Goal: Task Accomplishment & Management: Complete application form

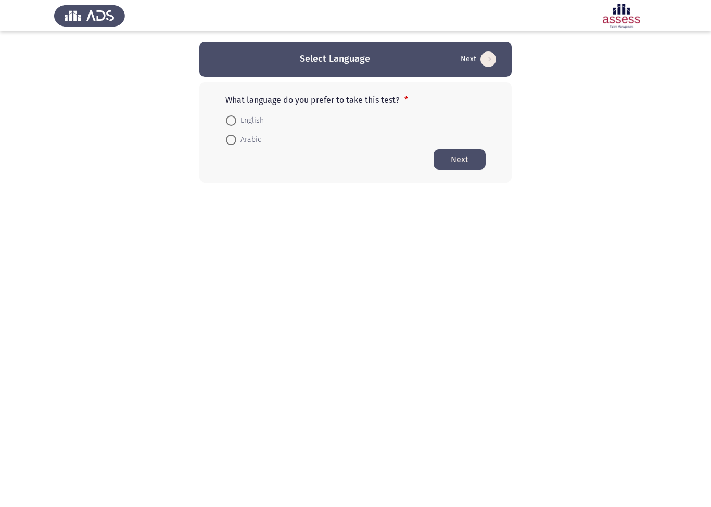
click at [239, 116] on span "English" at bounding box center [250, 120] width 28 height 12
click at [236, 116] on input "English" at bounding box center [231, 121] width 10 height 10
radio input "true"
click at [462, 160] on button "Next" at bounding box center [459, 159] width 52 height 20
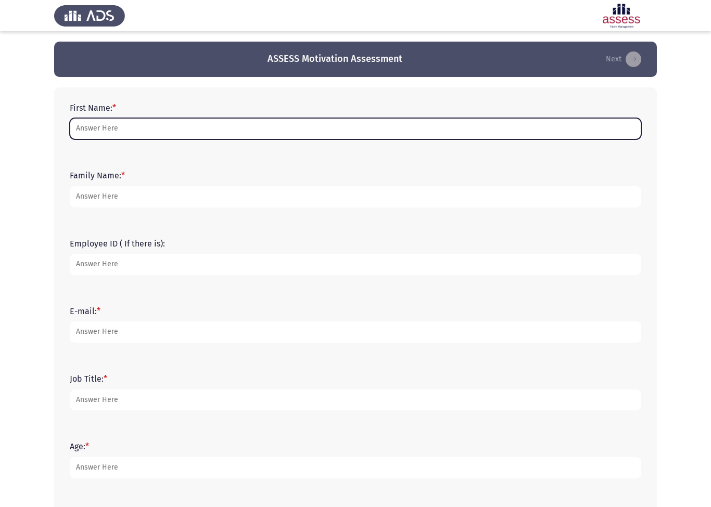
click at [329, 135] on input "First Name: *" at bounding box center [355, 128] width 571 height 21
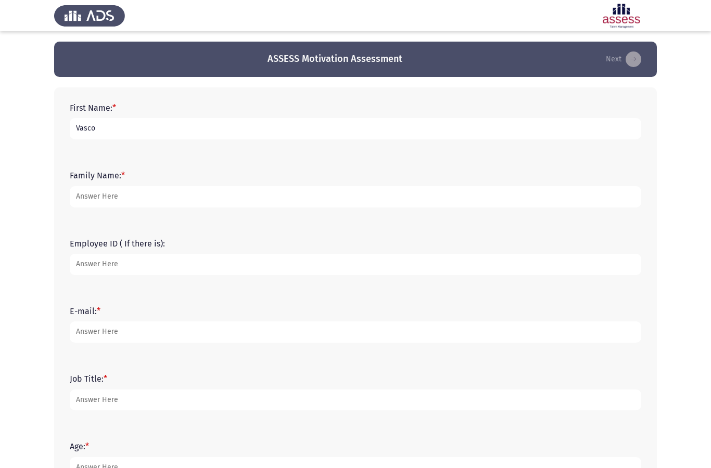
type input "Vasco"
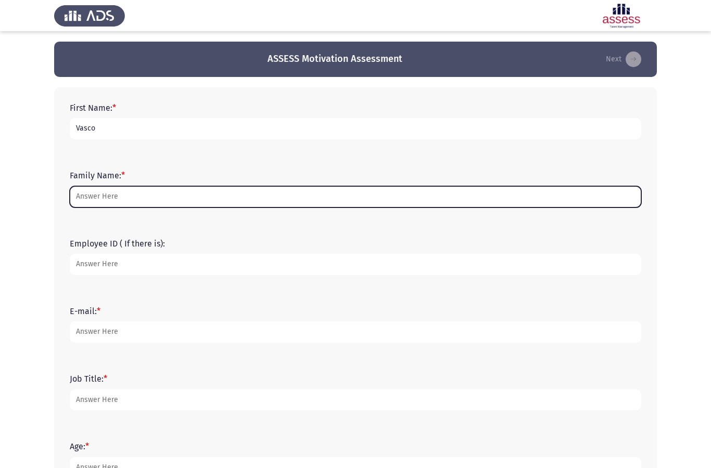
click at [233, 190] on input "Family Name: *" at bounding box center [355, 196] width 571 height 21
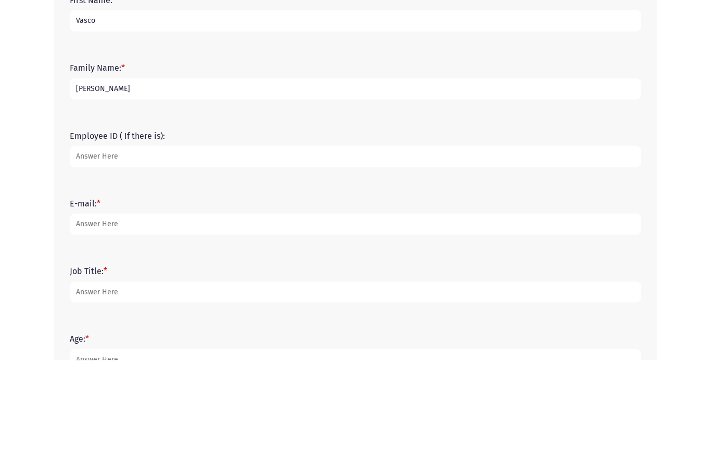
type input "[PERSON_NAME]"
click at [437, 254] on input "Employee ID ( If there is):" at bounding box center [355, 264] width 571 height 21
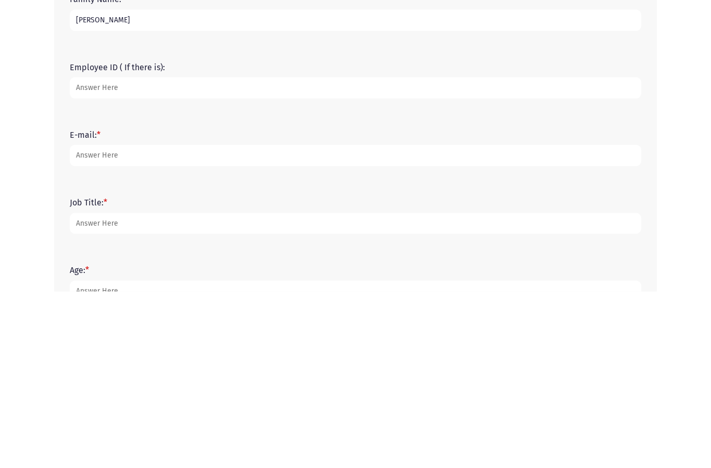
click at [245, 322] on input "E-mail: *" at bounding box center [355, 332] width 571 height 21
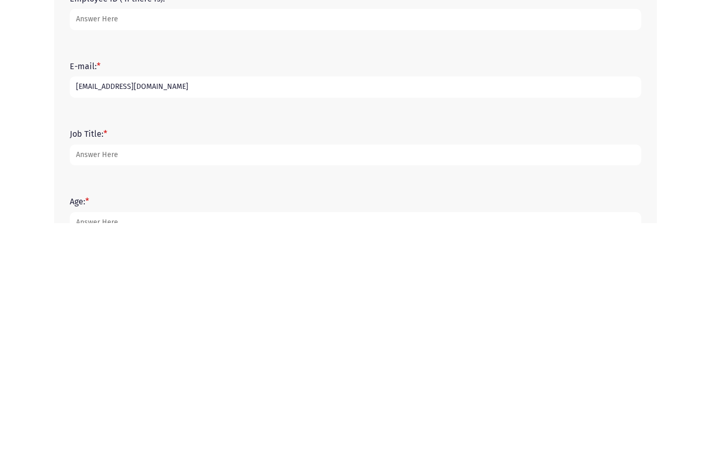
scroll to position [152, 0]
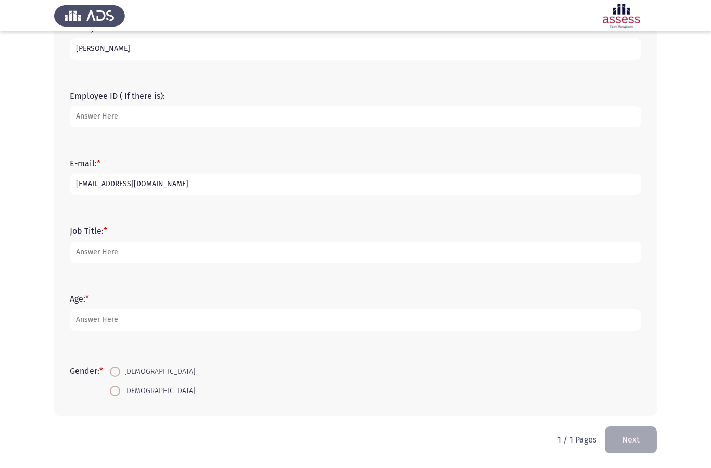
type input "[EMAIL_ADDRESS][DOMAIN_NAME]"
click at [264, 250] on input "Job Title: *" at bounding box center [355, 252] width 571 height 21
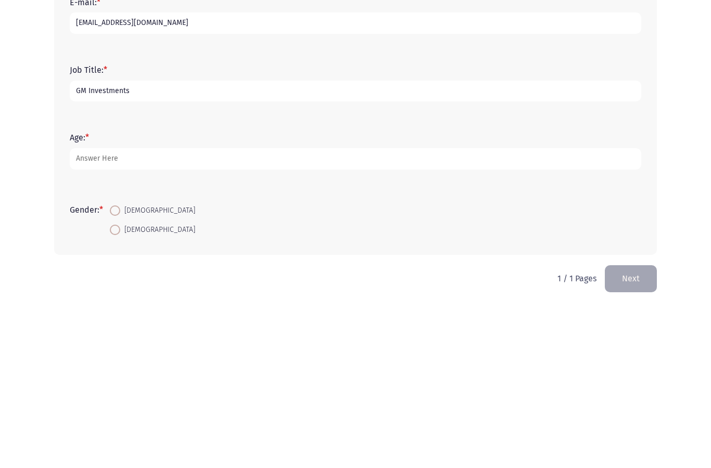
type input "GM Investments"
click at [450, 310] on input "Age: *" at bounding box center [355, 320] width 571 height 21
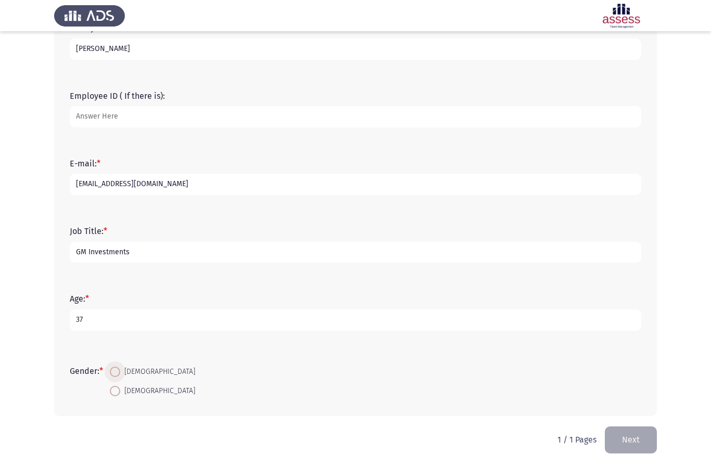
type input "37"
click at [124, 370] on span "[DEMOGRAPHIC_DATA]" at bounding box center [157, 372] width 75 height 12
click at [120, 370] on input "[DEMOGRAPHIC_DATA]" at bounding box center [115, 372] width 10 height 10
radio input "true"
click at [634, 441] on button "Next" at bounding box center [631, 440] width 52 height 27
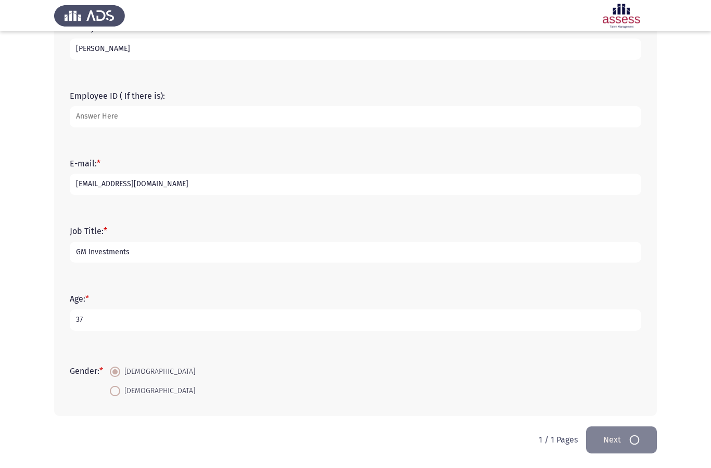
scroll to position [0, 0]
